Goal: Transaction & Acquisition: Purchase product/service

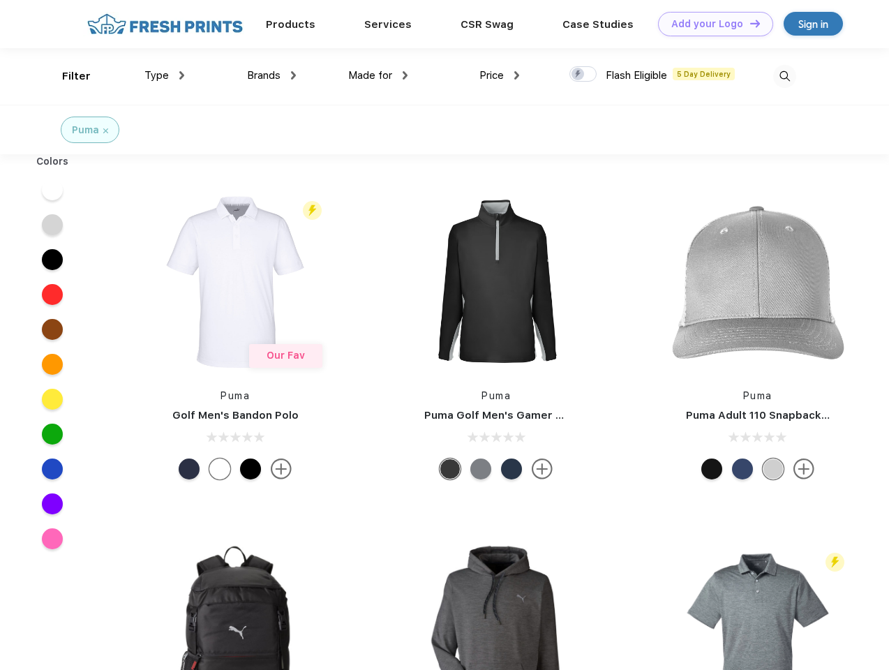
click at [711, 24] on link "Add your Logo Design Tool" at bounding box center [715, 24] width 115 height 24
click at [0, 0] on div "Design Tool" at bounding box center [0, 0] width 0 height 0
click at [749, 23] on link "Add your Logo Design Tool" at bounding box center [715, 24] width 115 height 24
click at [67, 76] on div "Filter" at bounding box center [76, 76] width 29 height 16
click at [165, 75] on span "Type" at bounding box center [156, 75] width 24 height 13
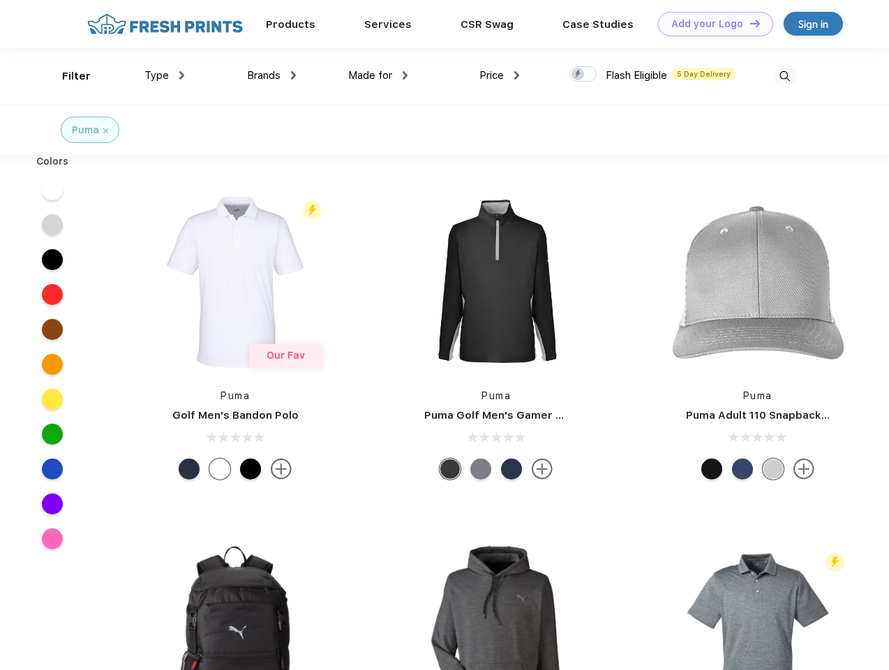
click at [272, 75] on span "Brands" at bounding box center [264, 75] width 34 height 13
click at [378, 75] on span "Made for" at bounding box center [370, 75] width 44 height 13
click at [500, 75] on span "Price" at bounding box center [492, 75] width 24 height 13
click at [584, 75] on div at bounding box center [583, 73] width 27 height 15
click at [579, 75] on input "checkbox" at bounding box center [574, 70] width 9 height 9
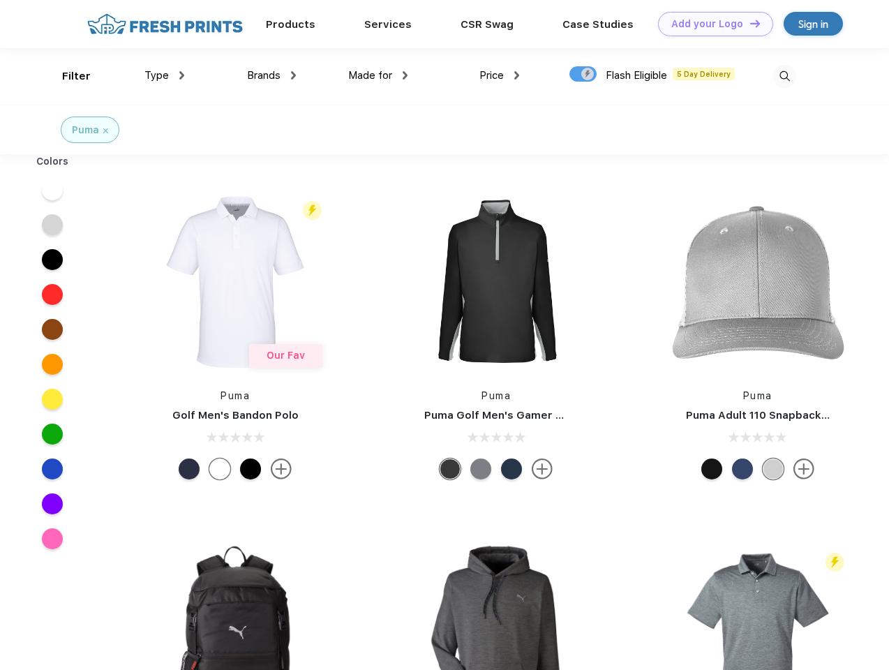
click at [785, 76] on img at bounding box center [784, 76] width 23 height 23
